Goal: Transaction & Acquisition: Purchase product/service

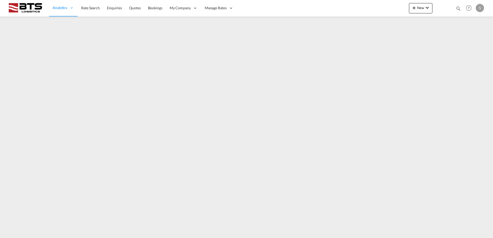
click at [28, 58] on md-content "Analytics Reports Dashboard Rate Search Enquiries Quotes Bookings" at bounding box center [246, 119] width 493 height 238
click at [92, 9] on span "Rate Search" at bounding box center [90, 8] width 19 height 4
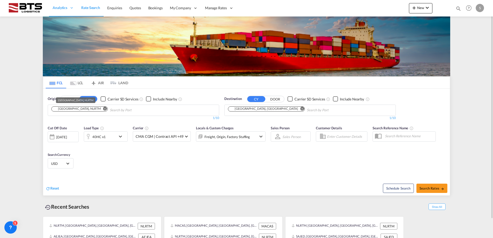
drag, startPoint x: 67, startPoint y: 109, endPoint x: 74, endPoint y: 110, distance: 6.8
click at [74, 110] on div "[GEOGRAPHIC_DATA], NLRTM" at bounding box center [77, 109] width 48 height 4
click at [300, 108] on md-icon "Remove" at bounding box center [302, 109] width 4 height 4
click at [263, 109] on body "Analytics Reports Dashboard Rate Search Enquiries Quotes Bookings" at bounding box center [246, 119] width 493 height 238
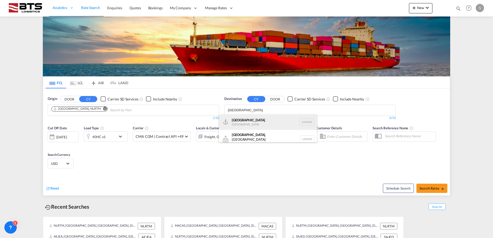
type input "[GEOGRAPHIC_DATA]"
click at [257, 124] on div "[GEOGRAPHIC_DATA] [GEOGRAPHIC_DATA] UYMVD" at bounding box center [268, 121] width 98 height 15
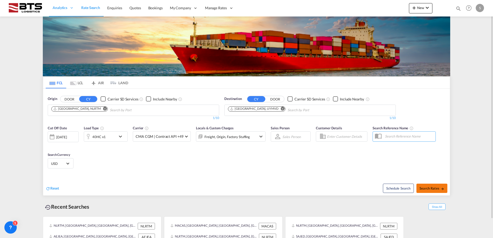
click at [425, 189] on span "Search Rates" at bounding box center [431, 188] width 25 height 4
type input "NLRTM to UYMVD / [DATE]"
